Goal: Go to known website: Access a specific website the user already knows

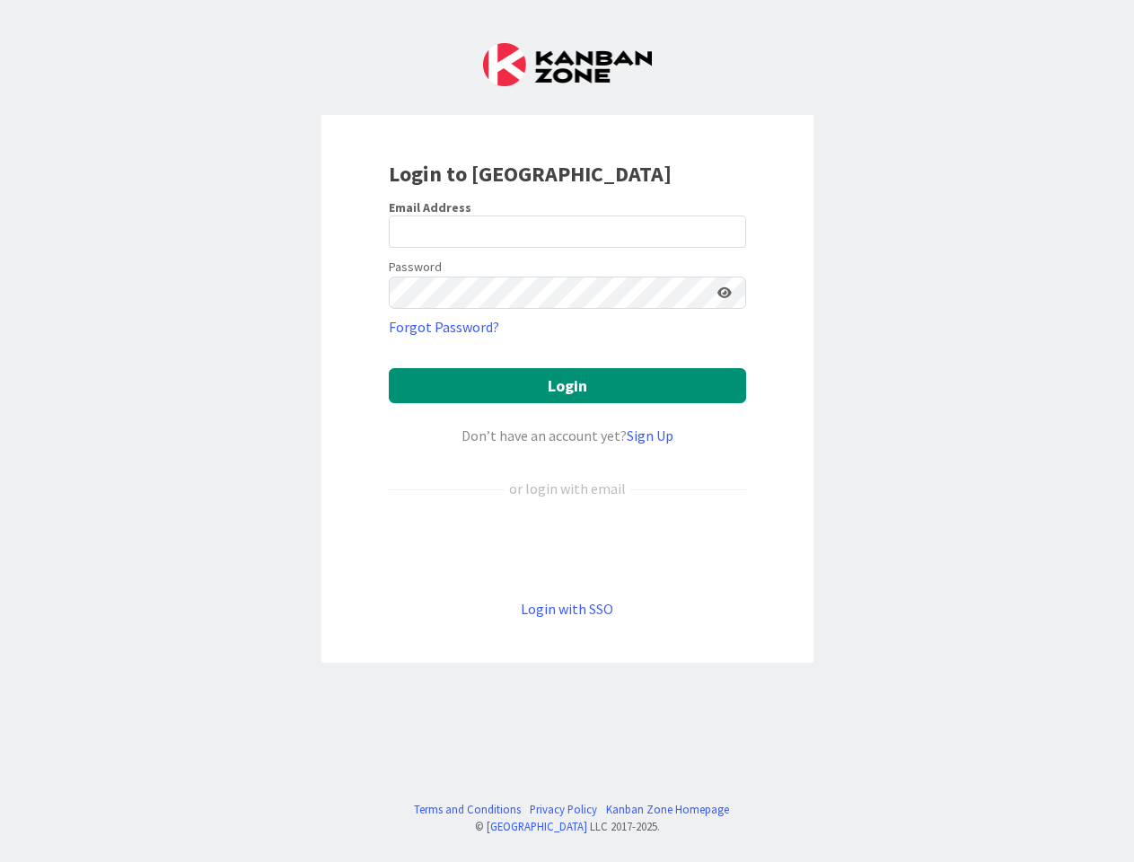
click at [567, 431] on div "Don’t have an account yet? Sign Up" at bounding box center [567, 436] width 357 height 22
click at [725, 293] on icon at bounding box center [725, 292] width 14 height 13
click at [568, 385] on button "Login" at bounding box center [567, 385] width 357 height 35
